Goal: Use online tool/utility: Utilize a website feature to perform a specific function

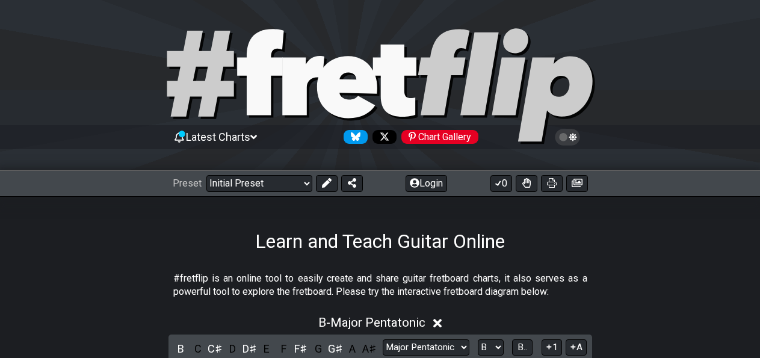
select select "Major Pentatonic"
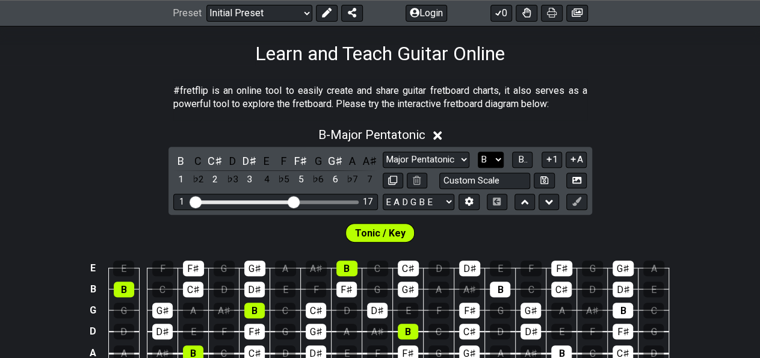
click at [478, 152] on select "A♭ A A♯ B♭ B C C♯ D♭ D D♯ E♭ E F F♯ G♭ G G♯" at bounding box center [491, 160] width 26 height 16
click option "A" at bounding box center [0, 0] width 0 height 0
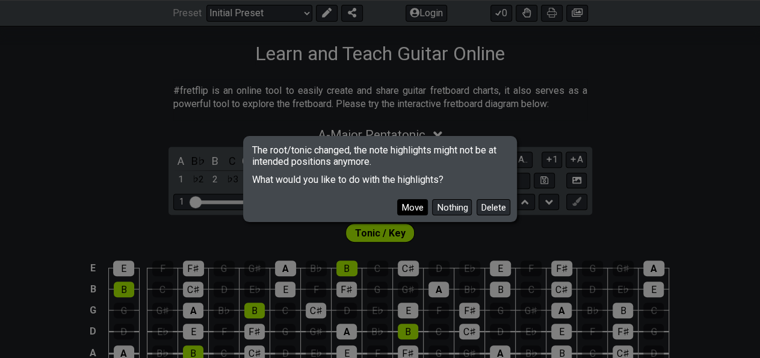
click at [421, 209] on button "Move" at bounding box center [412, 207] width 31 height 16
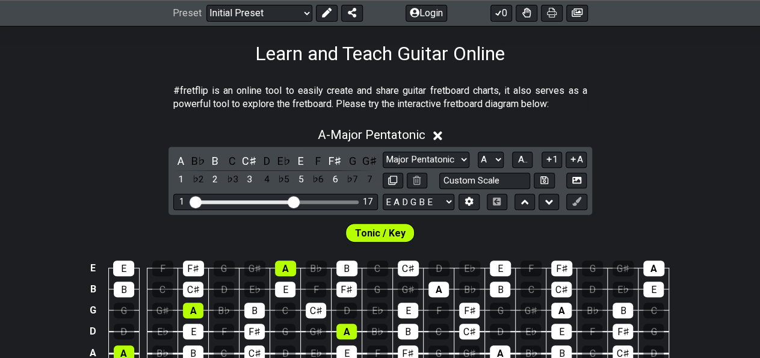
scroll to position [250, 0]
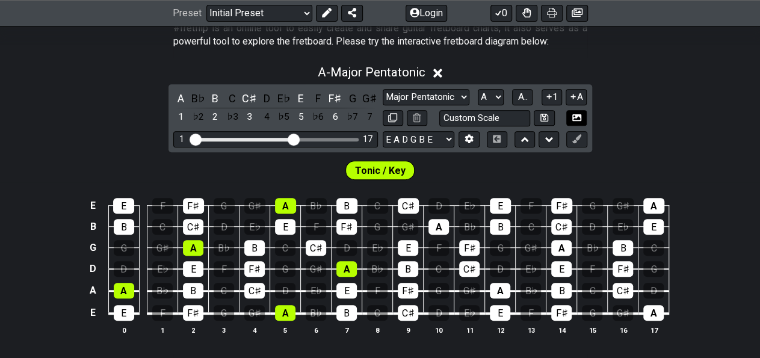
click at [577, 119] on icon at bounding box center [576, 117] width 9 height 9
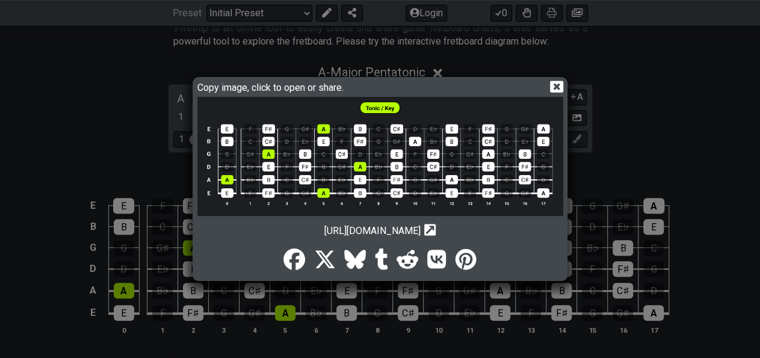
click at [131, 178] on div "Copy image, click to open or share. [URL][DOMAIN_NAME] Copy url to clipboard" at bounding box center [380, 179] width 760 height 358
click at [554, 82] on icon at bounding box center [556, 86] width 13 height 11
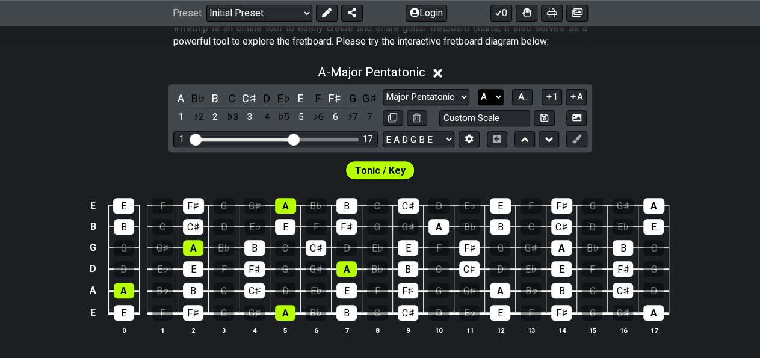
click at [478, 89] on select "A♭ A A♯ B♭ B C C♯ D♭ D D♯ E♭ E F F♯ G♭ G G♯" at bounding box center [491, 97] width 26 height 16
select select "B"
click option "B" at bounding box center [0, 0] width 0 height 0
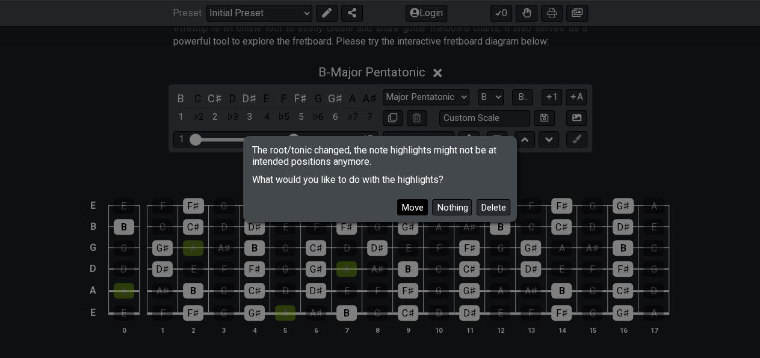
click at [422, 204] on button "Move" at bounding box center [412, 207] width 31 height 16
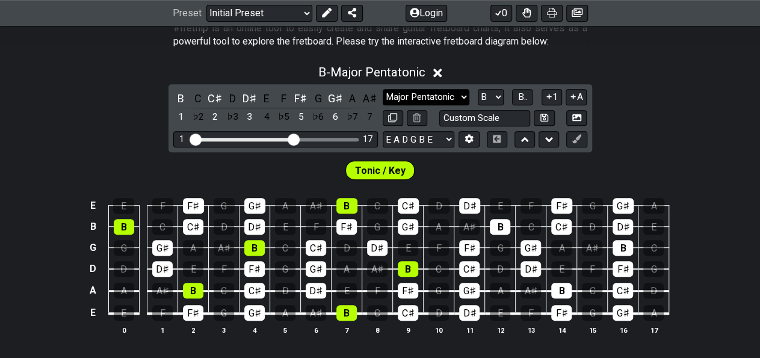
click at [383, 89] on select "Minor Pentatonic Click to edit Minor Pentatonic Major Pentatonic Minor Blues Ma…" at bounding box center [426, 97] width 87 height 16
select select "Minor Pentatonic"
click option "Minor Pentatonic" at bounding box center [0, 0] width 0 height 0
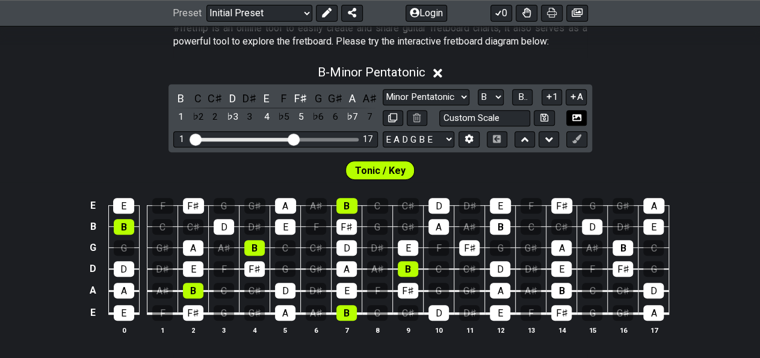
click at [579, 116] on icon at bounding box center [576, 117] width 9 height 7
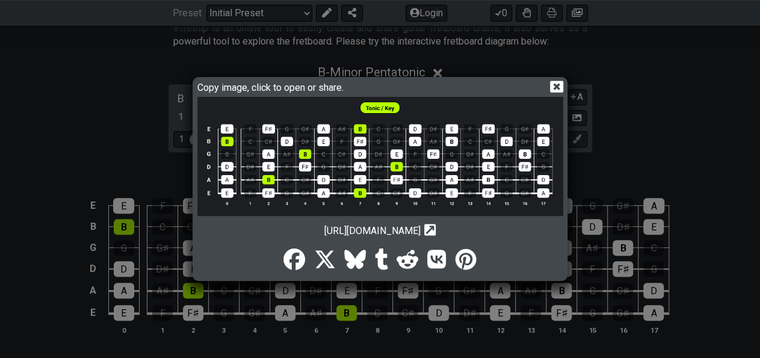
click at [552, 83] on icon at bounding box center [556, 86] width 13 height 11
